Goal: Find specific page/section: Find specific page/section

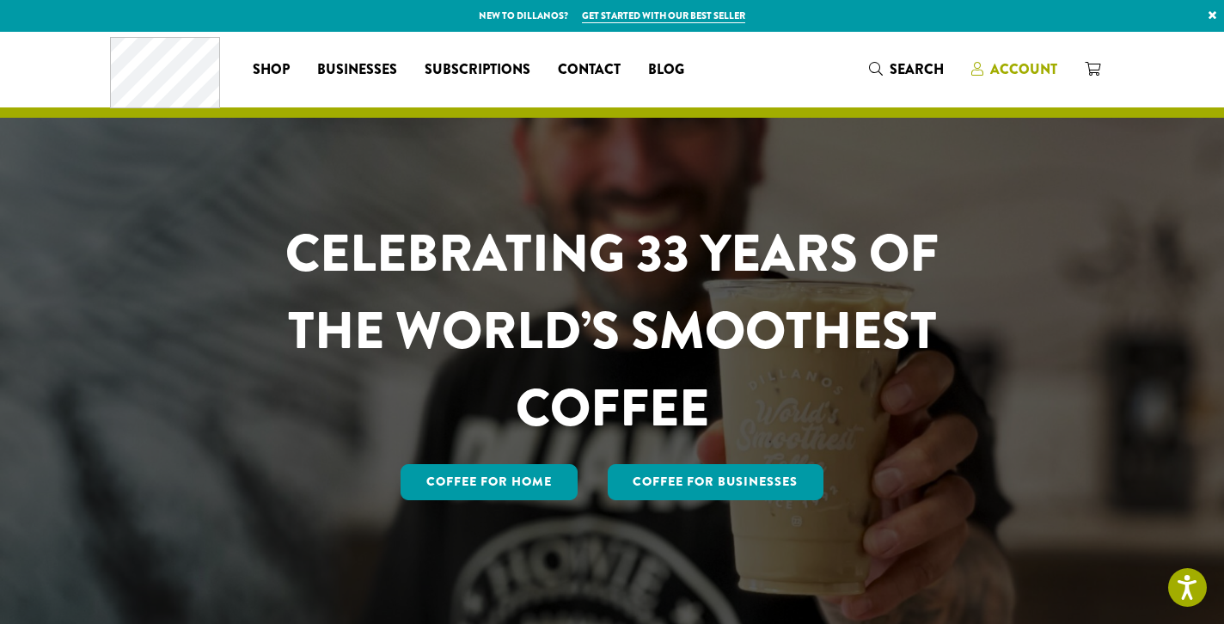
click at [1027, 70] on span "Account" at bounding box center [1023, 69] width 67 height 20
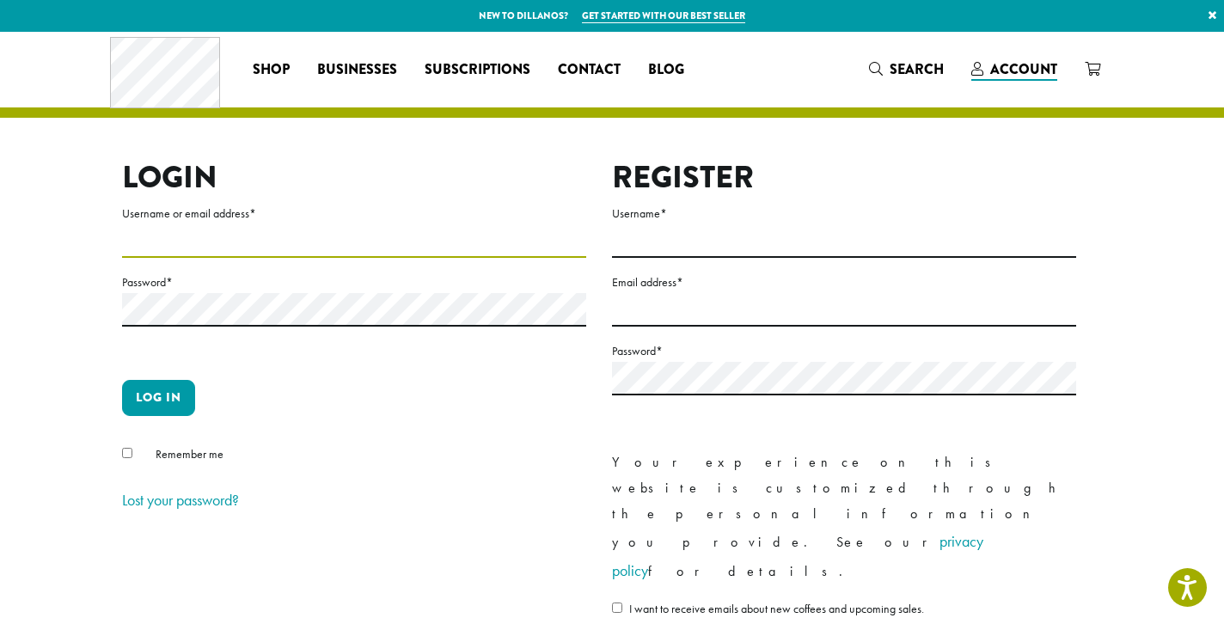
type input "**********"
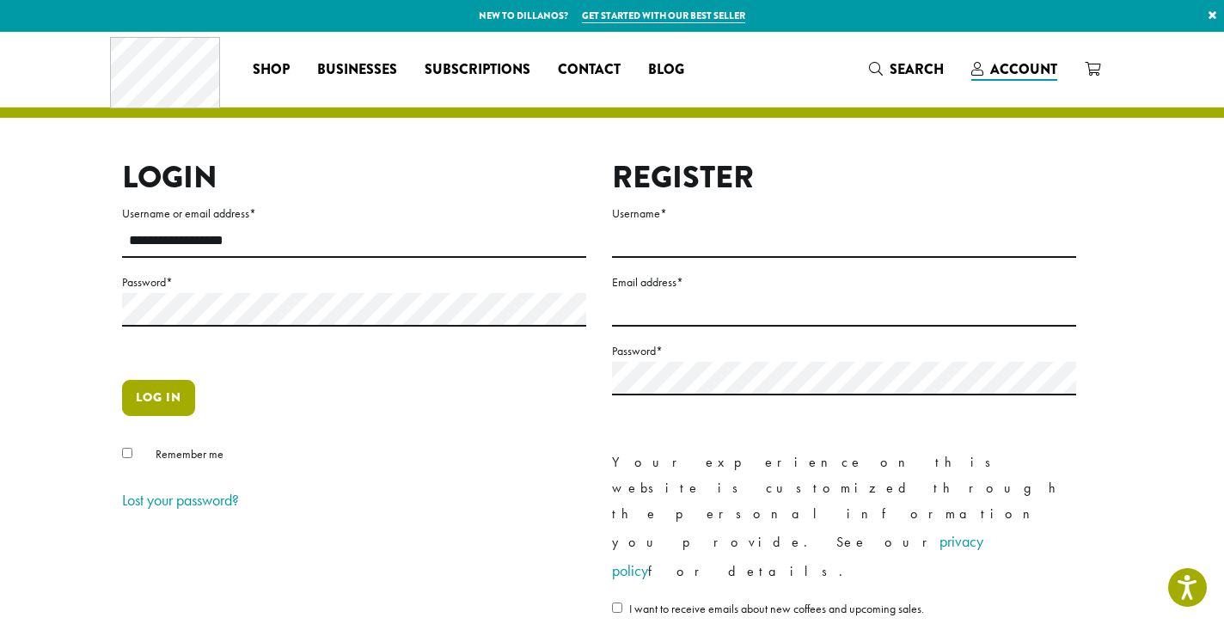
click at [168, 394] on button "Log in" at bounding box center [158, 398] width 73 height 36
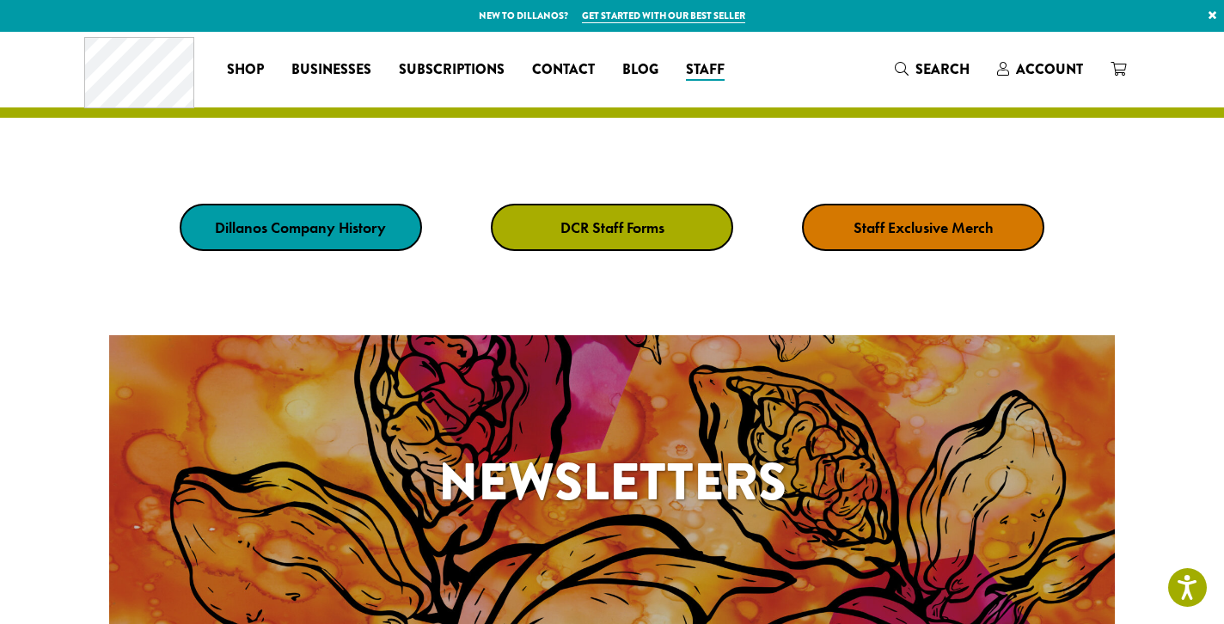
click at [643, 217] on strong "DCR Staff Forms" at bounding box center [612, 227] width 104 height 20
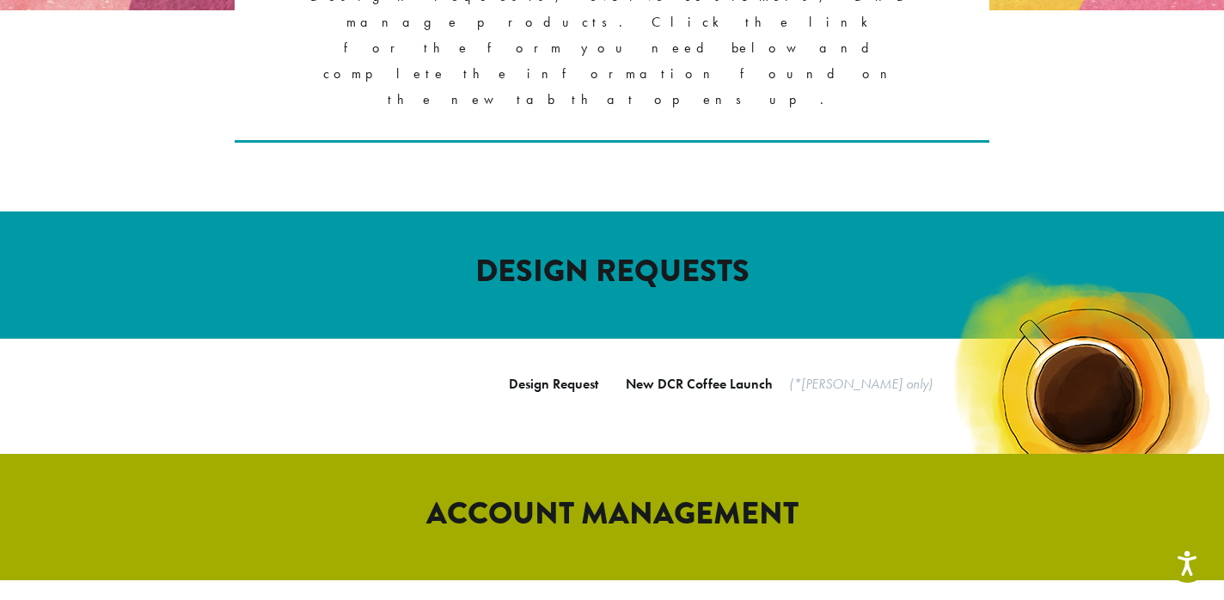
scroll to position [495, 0]
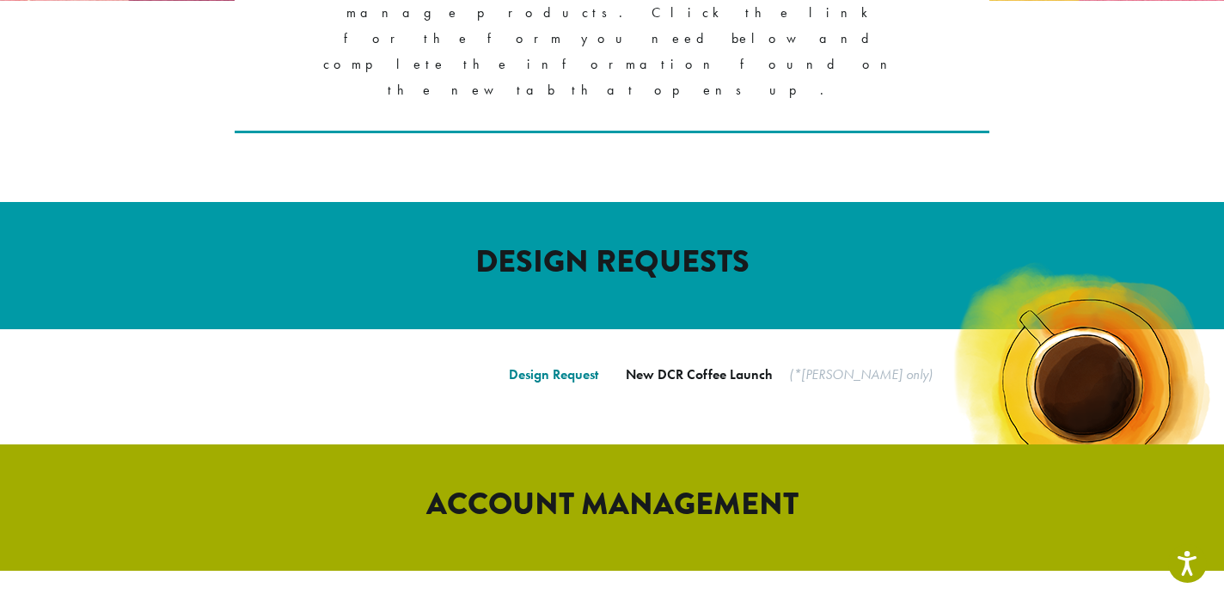
click at [573, 365] on link "Design Request" at bounding box center [553, 374] width 89 height 18
